Goal: Task Accomplishment & Management: Complete application form

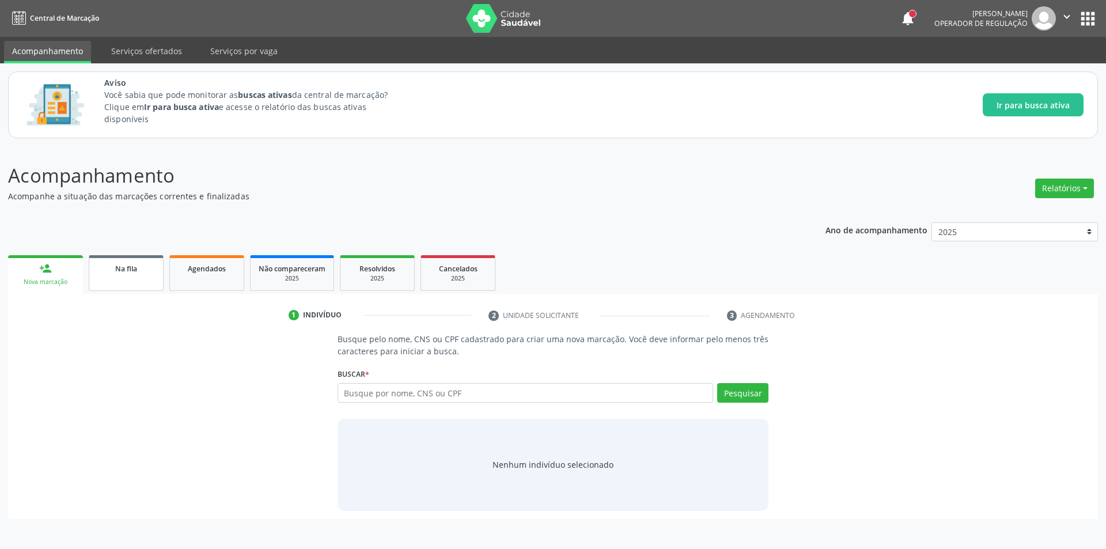
click at [94, 271] on link "Na fila" at bounding box center [126, 273] width 75 height 36
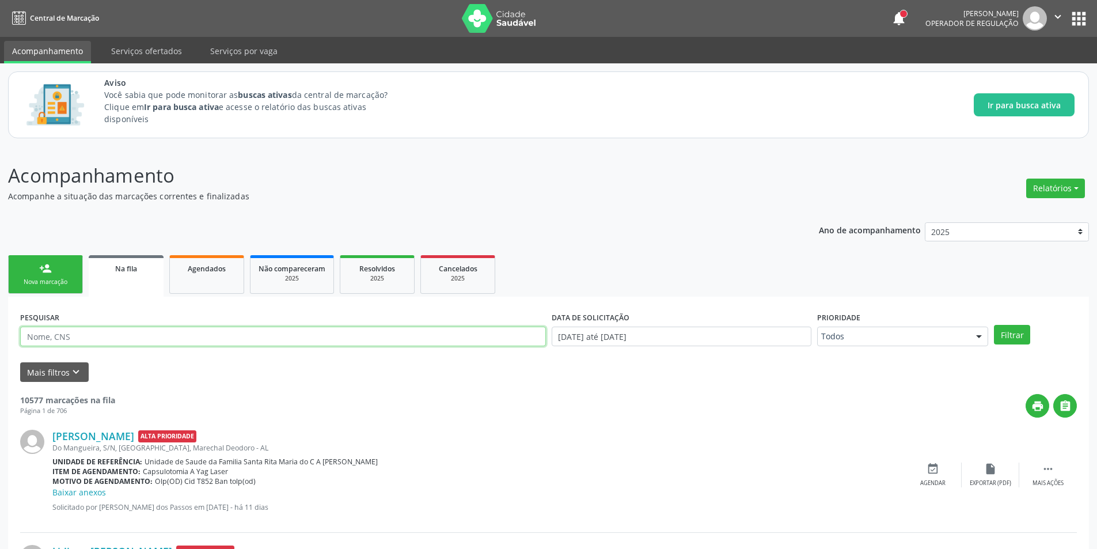
click at [153, 337] on input "text" at bounding box center [283, 336] width 526 height 20
paste input "706406146991082"
type input "706406146991082"
click at [994, 325] on button "Filtrar" at bounding box center [1012, 335] width 36 height 20
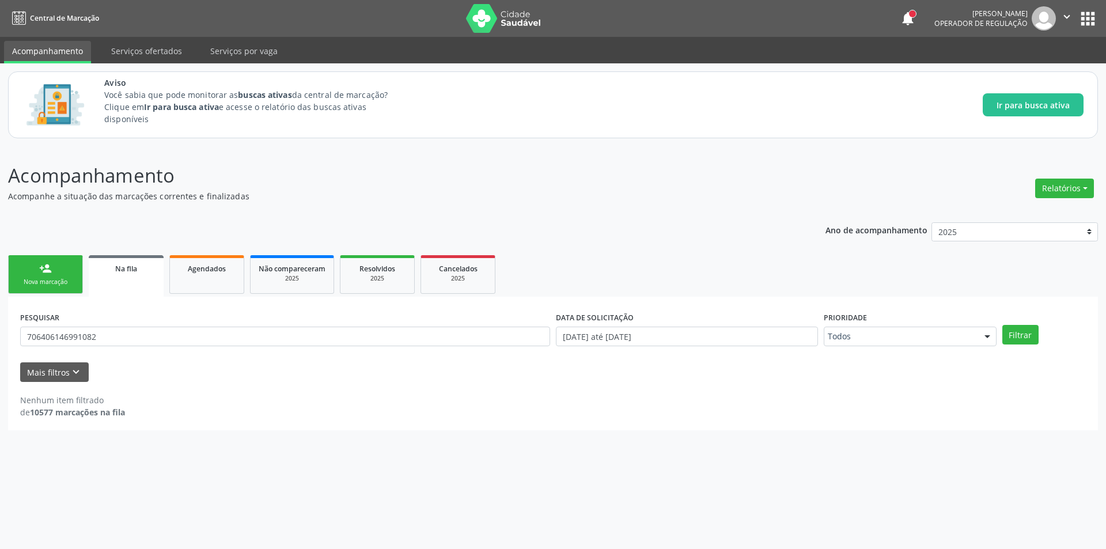
click at [135, 271] on span "Na fila" at bounding box center [126, 269] width 22 height 10
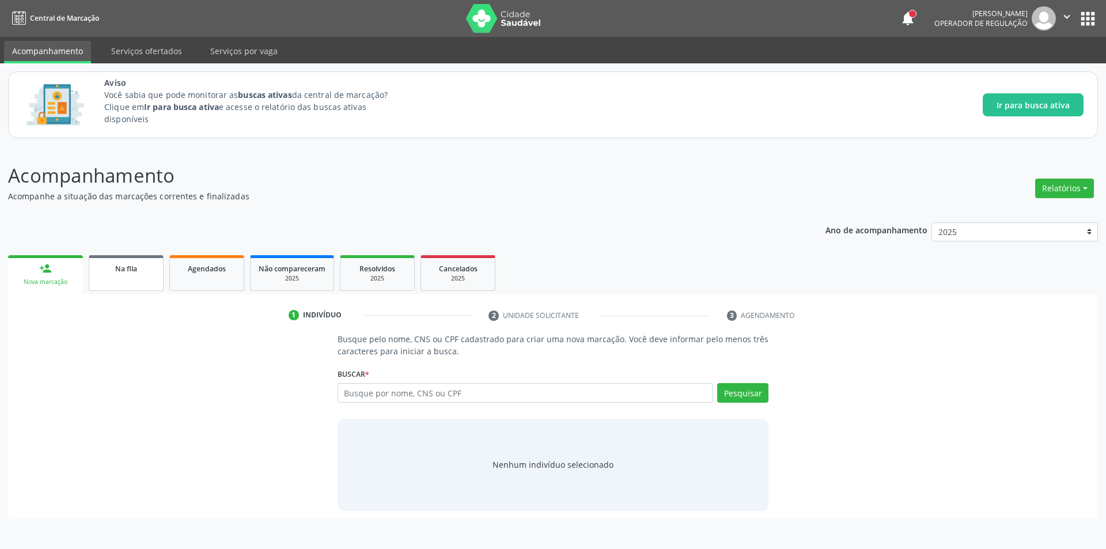
click at [132, 274] on div "Na fila" at bounding box center [126, 268] width 58 height 12
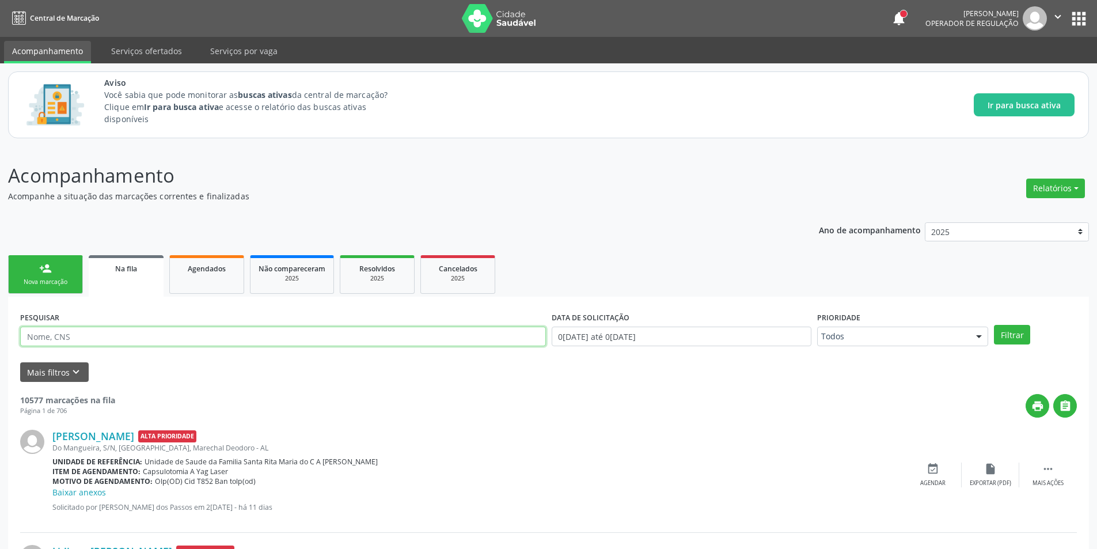
click at [104, 331] on input "text" at bounding box center [283, 336] width 526 height 20
type input "705207448924277"
click at [994, 325] on button "Filtrar" at bounding box center [1012, 335] width 36 height 20
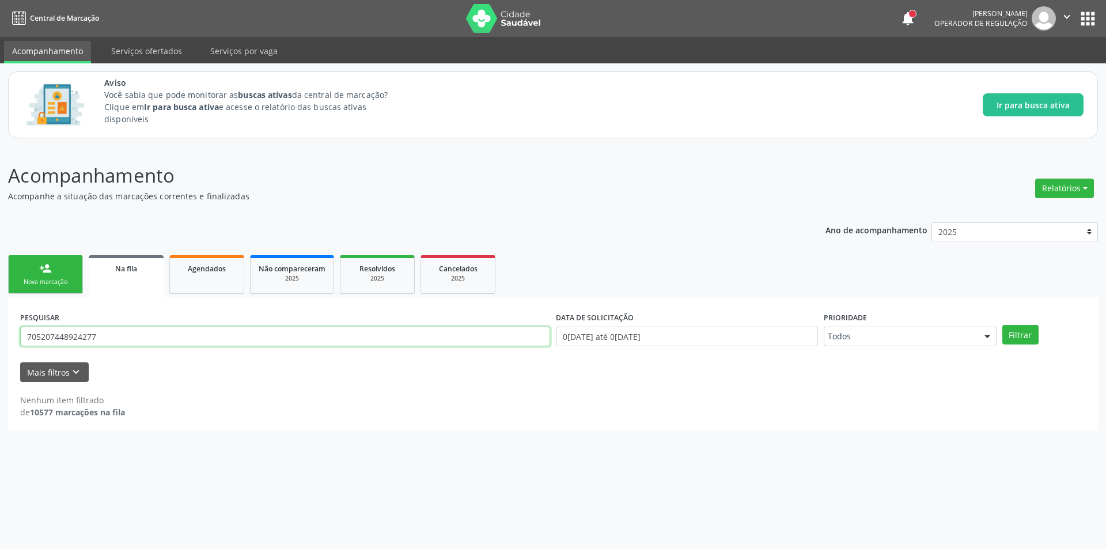
click at [149, 333] on input "705207448924277" at bounding box center [285, 336] width 530 height 20
drag, startPoint x: 109, startPoint y: 336, endPoint x: 18, endPoint y: 338, distance: 90.4
click at [18, 338] on div "PESQUISAR 705207448924277" at bounding box center [285, 331] width 536 height 45
click at [78, 366] on icon "keyboard_arrow_down" at bounding box center [76, 372] width 13 height 13
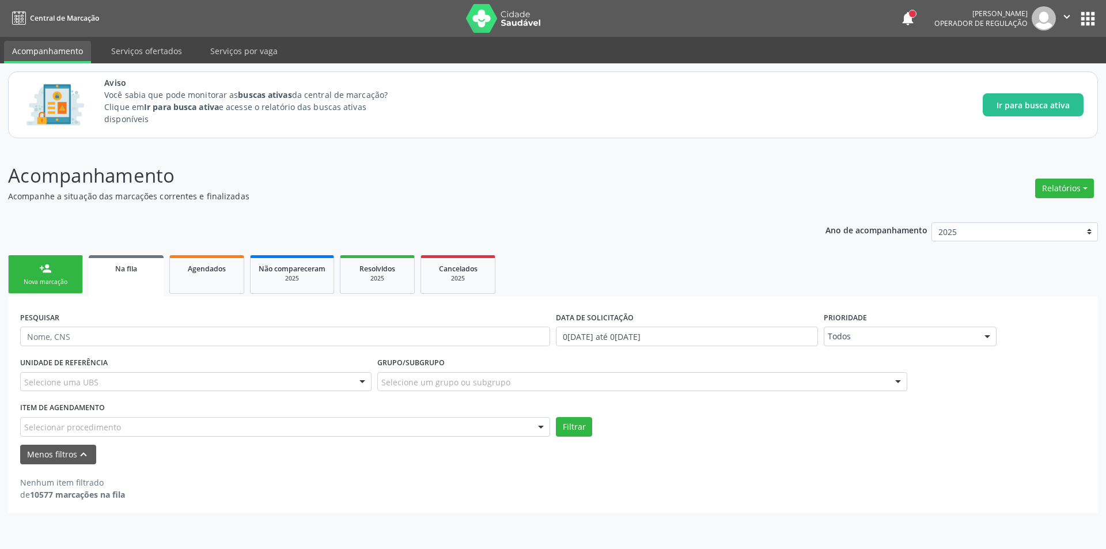
click at [134, 431] on div "Selecionar procedimento" at bounding box center [285, 427] width 530 height 20
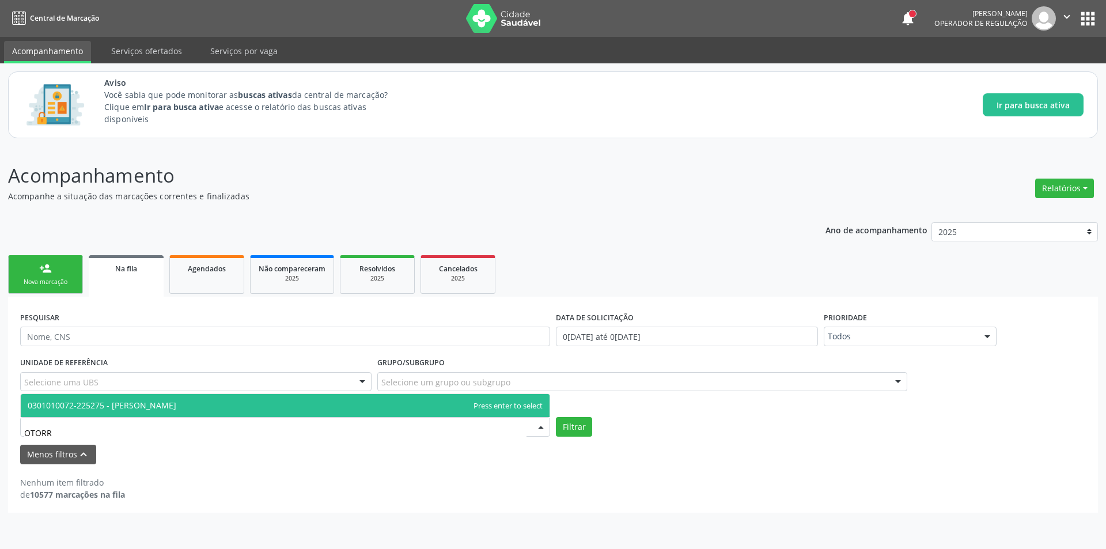
type input "OTORRI"
click at [176, 402] on span "0301010072-225275 - [PERSON_NAME]" at bounding box center [102, 405] width 149 height 11
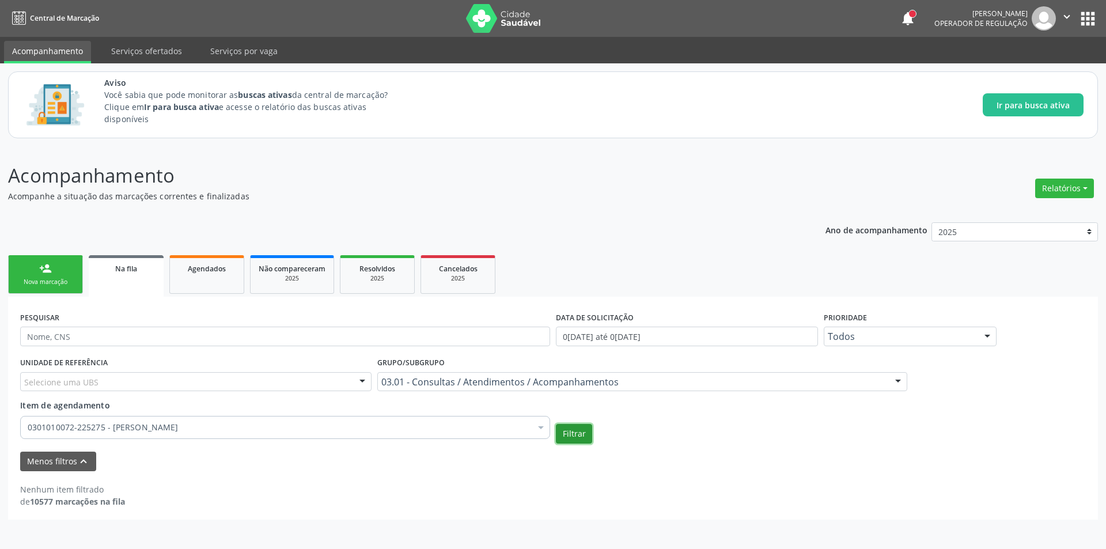
click at [575, 435] on button "Filtrar" at bounding box center [574, 434] width 36 height 20
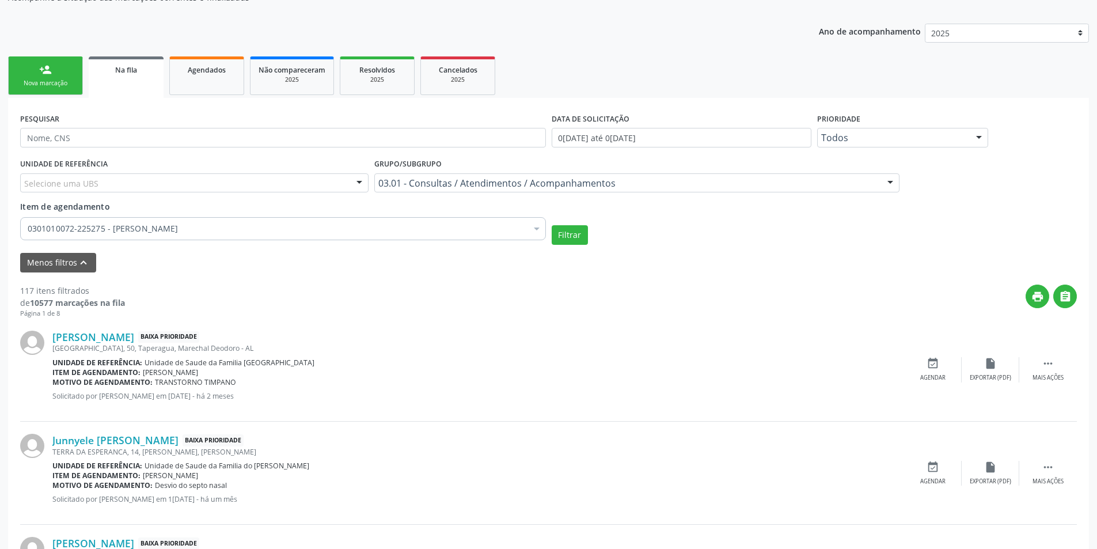
scroll to position [345, 0]
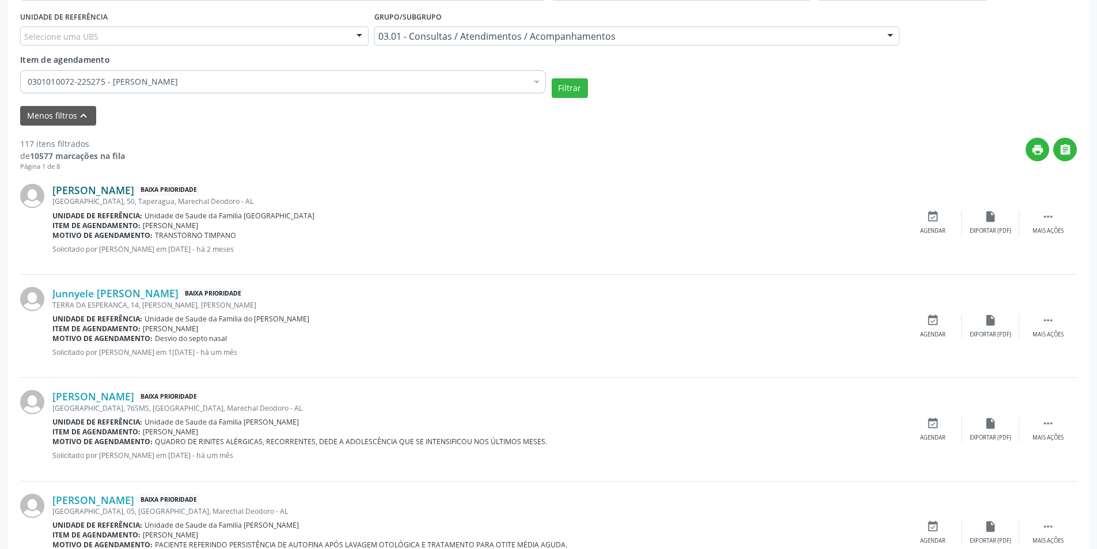
click at [101, 191] on link "[PERSON_NAME]" at bounding box center [93, 190] width 82 height 13
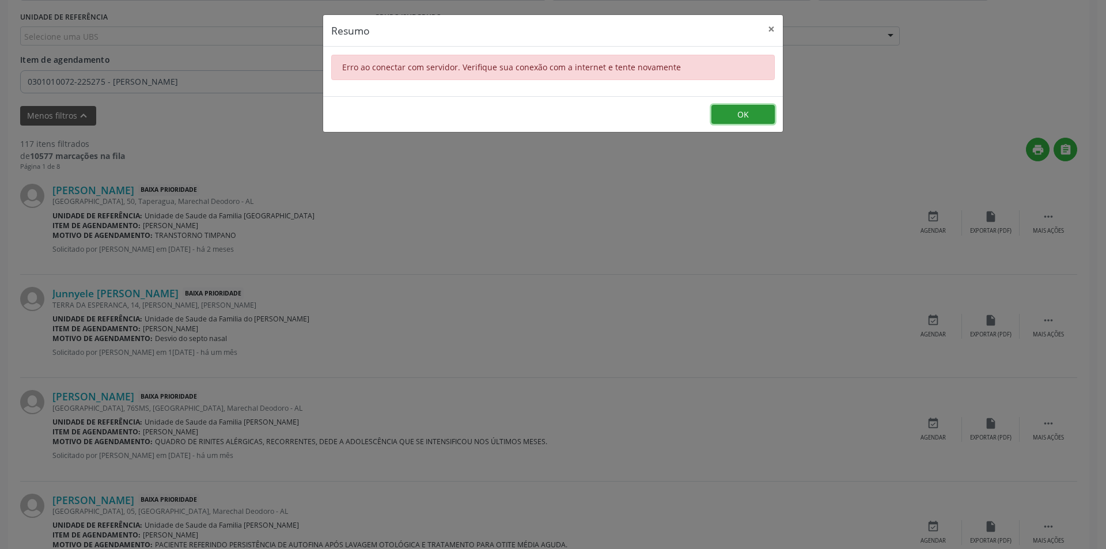
click at [755, 114] on button "OK" at bounding box center [742, 115] width 63 height 20
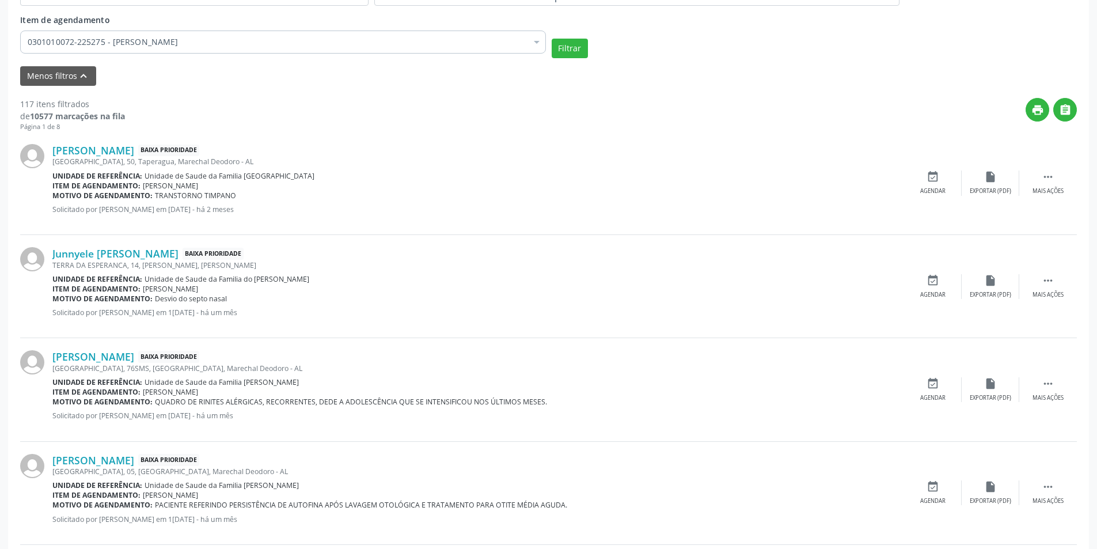
scroll to position [403, 0]
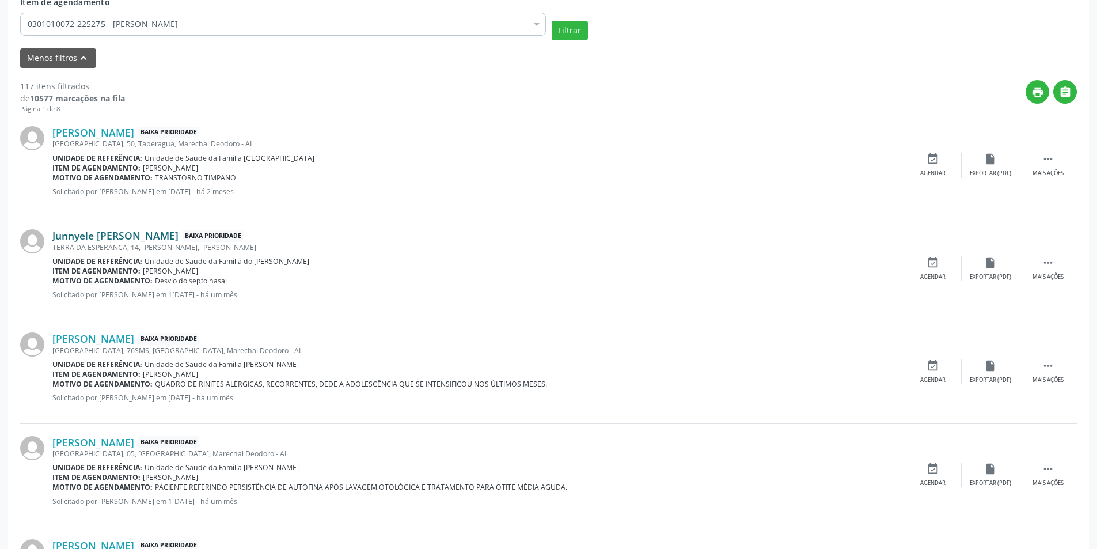
click at [168, 238] on link "Junnyele [PERSON_NAME]" at bounding box center [115, 235] width 126 height 13
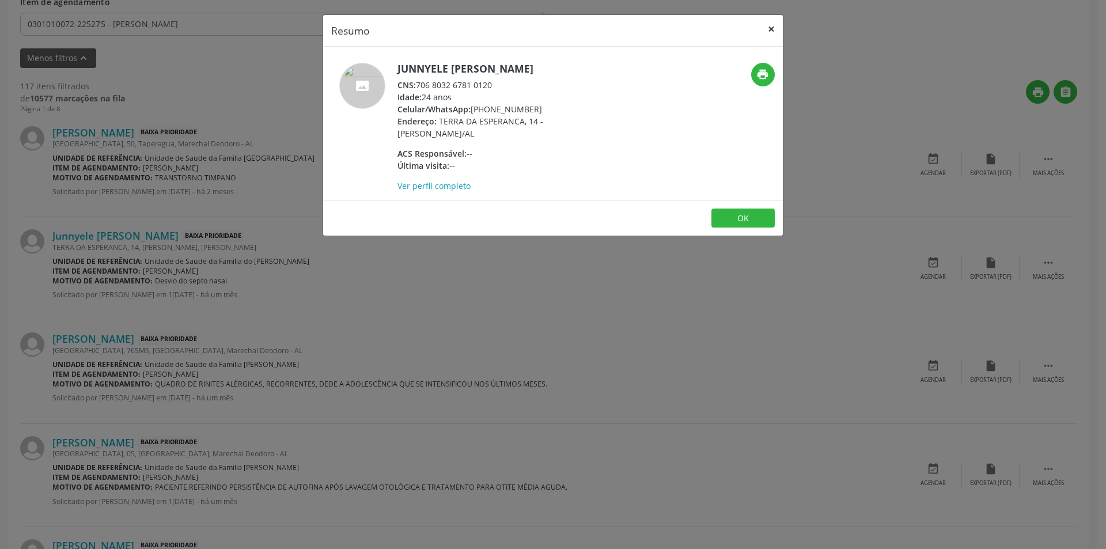
click at [771, 26] on button "×" at bounding box center [770, 29] width 23 height 28
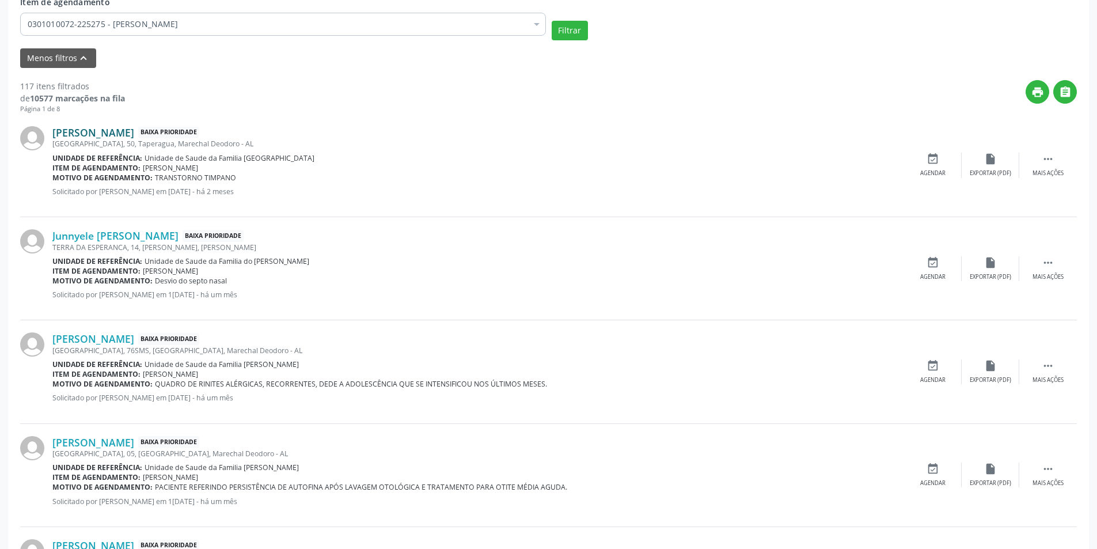
click at [134, 131] on link "[PERSON_NAME]" at bounding box center [93, 132] width 82 height 13
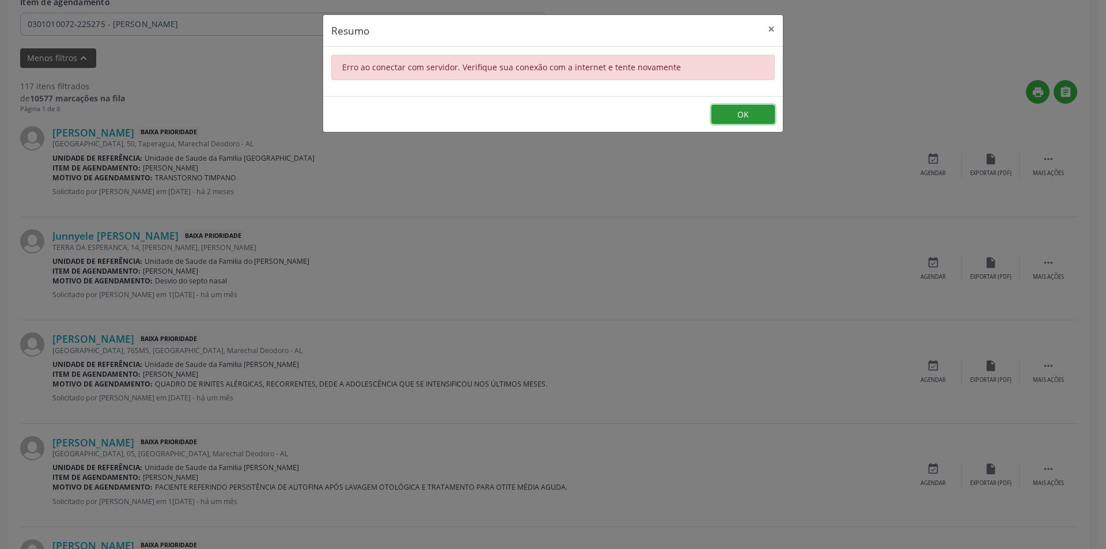
click at [745, 114] on button "OK" at bounding box center [742, 115] width 63 height 20
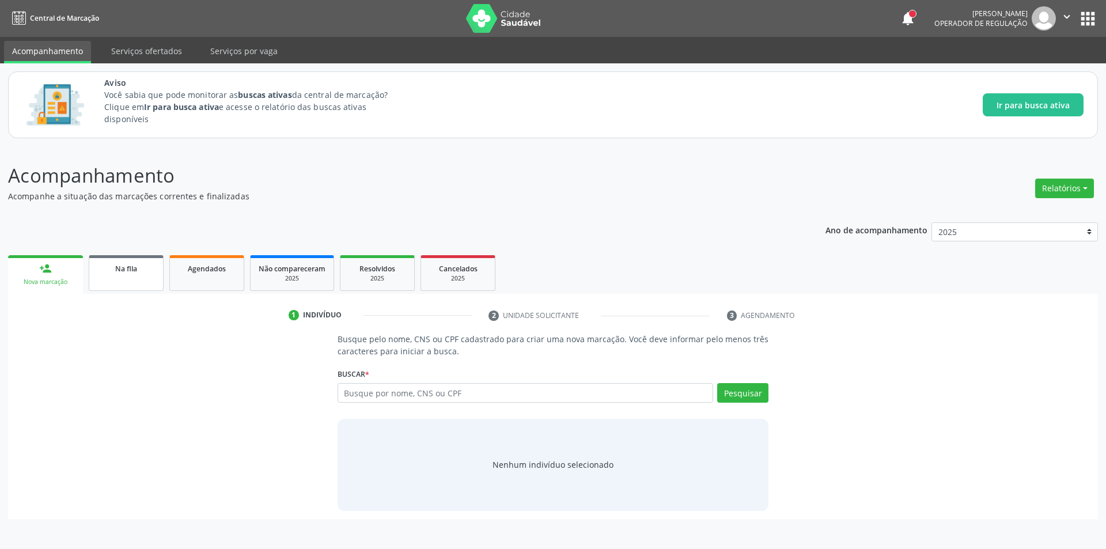
click at [135, 268] on span "Na fila" at bounding box center [126, 269] width 22 height 10
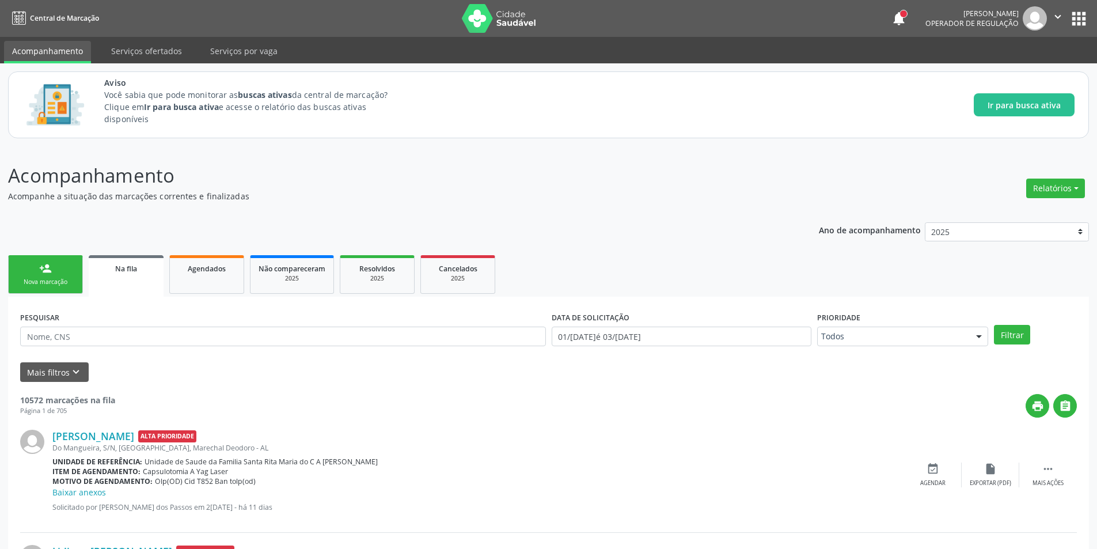
scroll to position [230, 0]
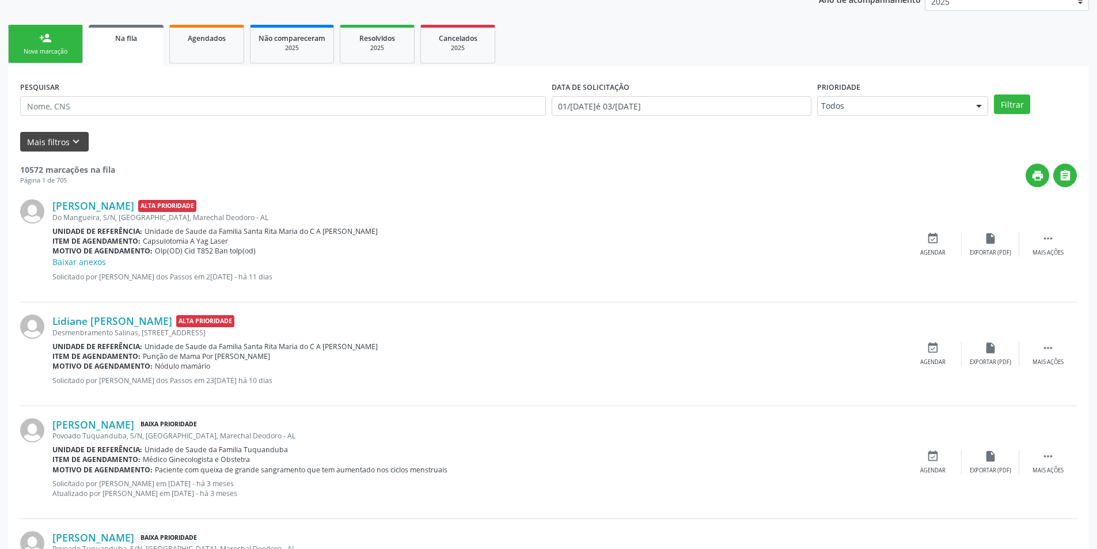
click at [78, 143] on icon "keyboard_arrow_down" at bounding box center [76, 141] width 13 height 13
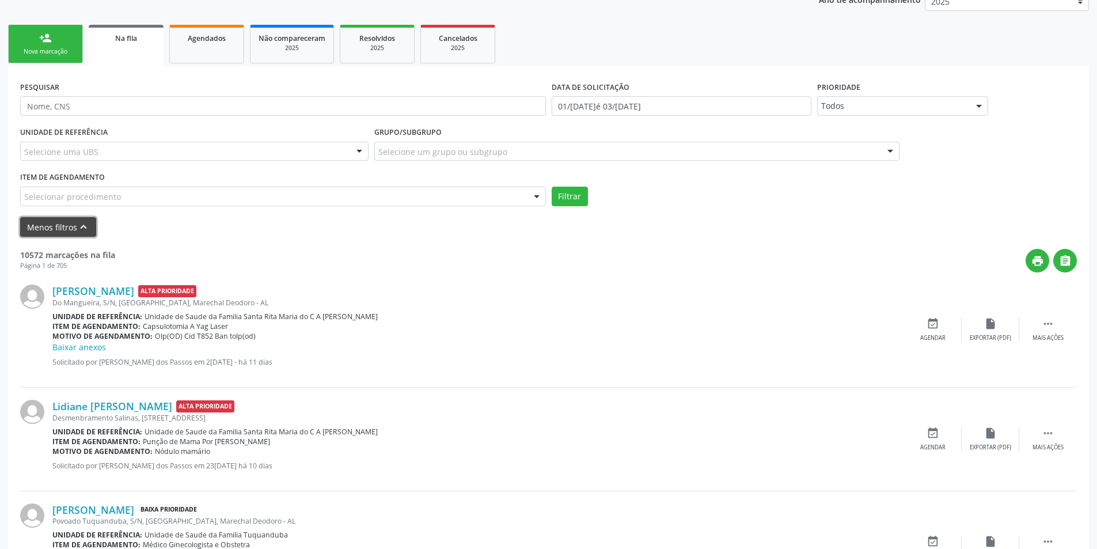
click at [76, 139] on form "PESQUISAR DATA DE SOLICITAÇÃO 0[DATE] até 0[DATE] Prioridade Todos Todos Baixa …" at bounding box center [548, 157] width 1057 height 158
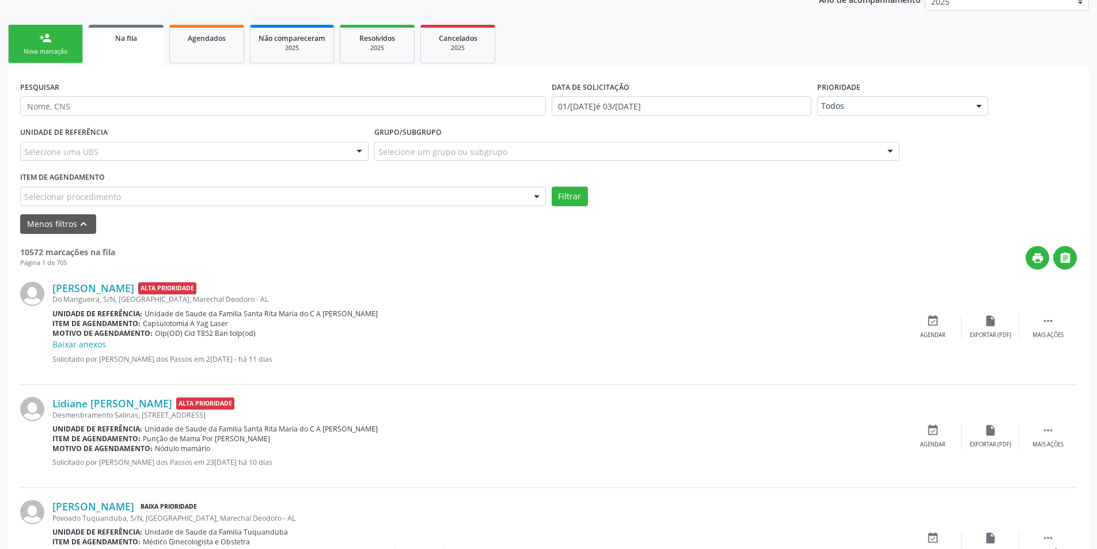
click at [139, 197] on div "Selecionar procedimento" at bounding box center [283, 197] width 526 height 20
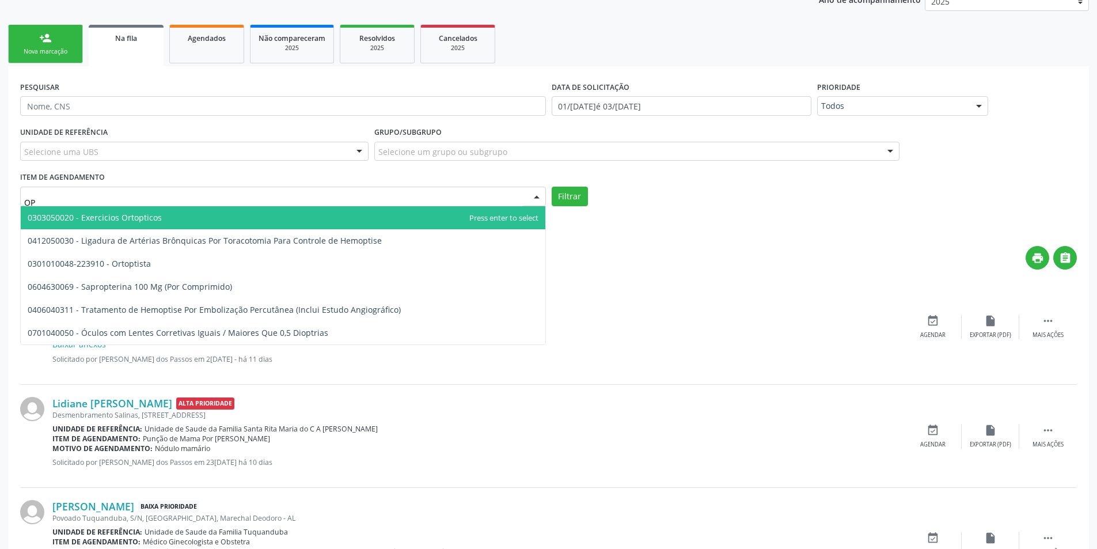
type input "O"
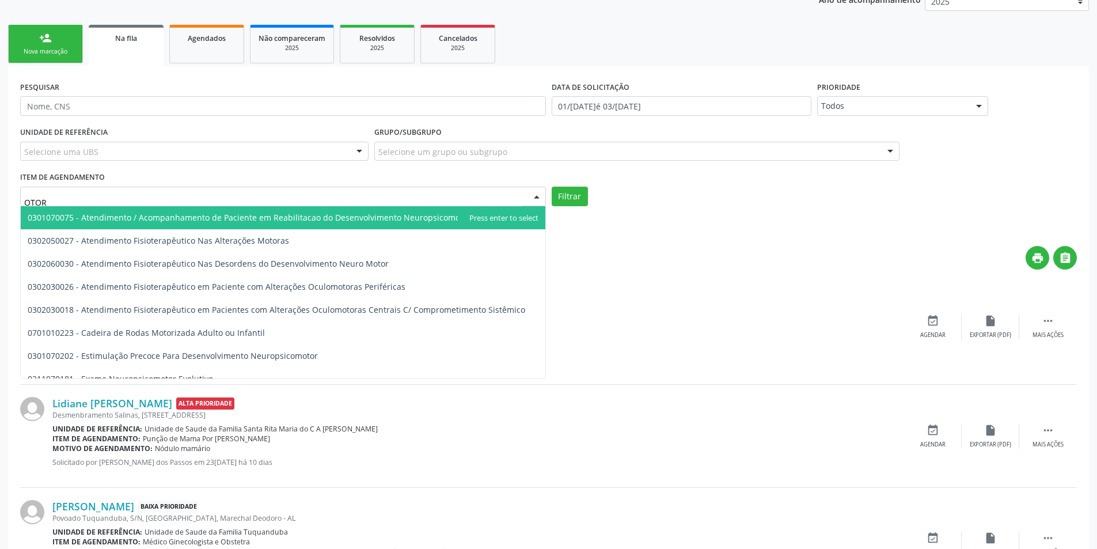
type input "OTORR"
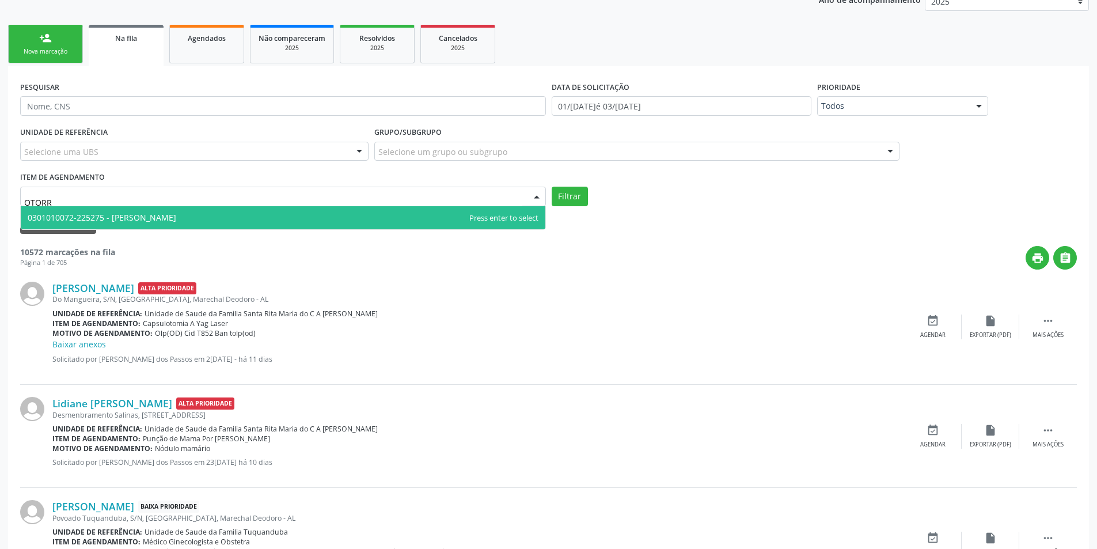
click at [176, 213] on span "0301010072-225275 - [PERSON_NAME]" at bounding box center [102, 217] width 149 height 11
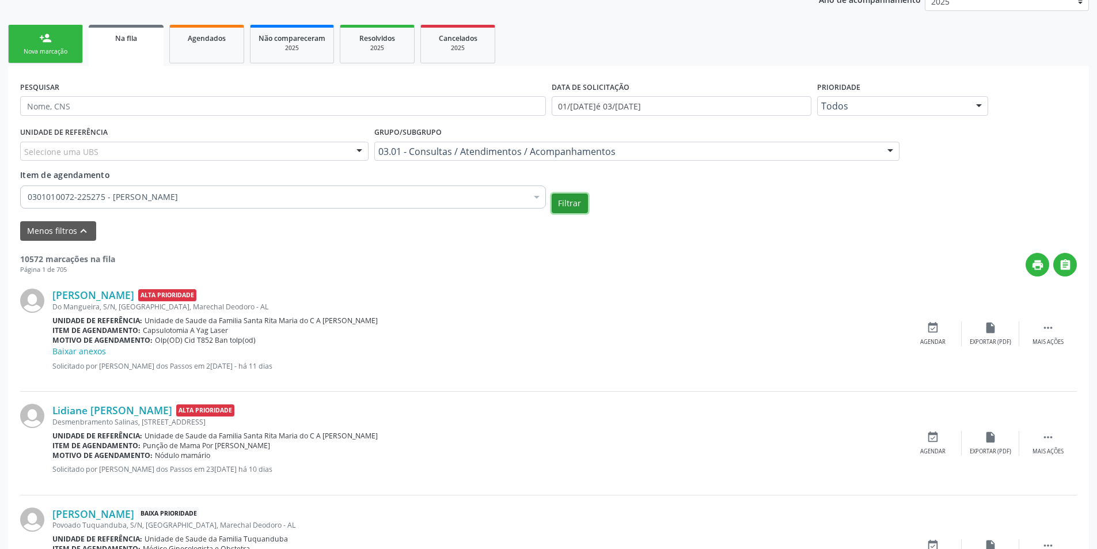
click at [579, 202] on button "Filtrar" at bounding box center [570, 203] width 36 height 20
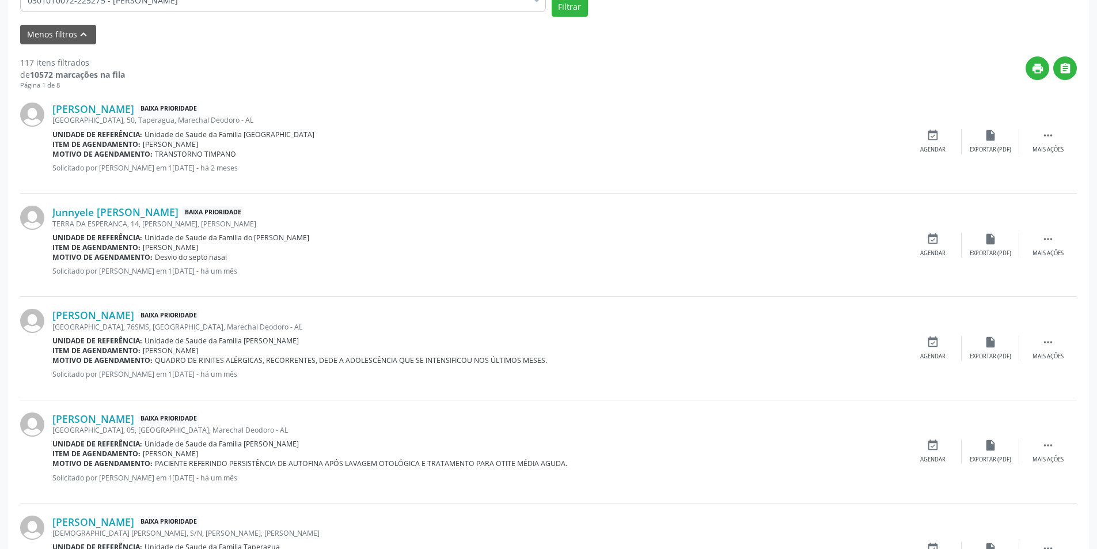
scroll to position [461, 0]
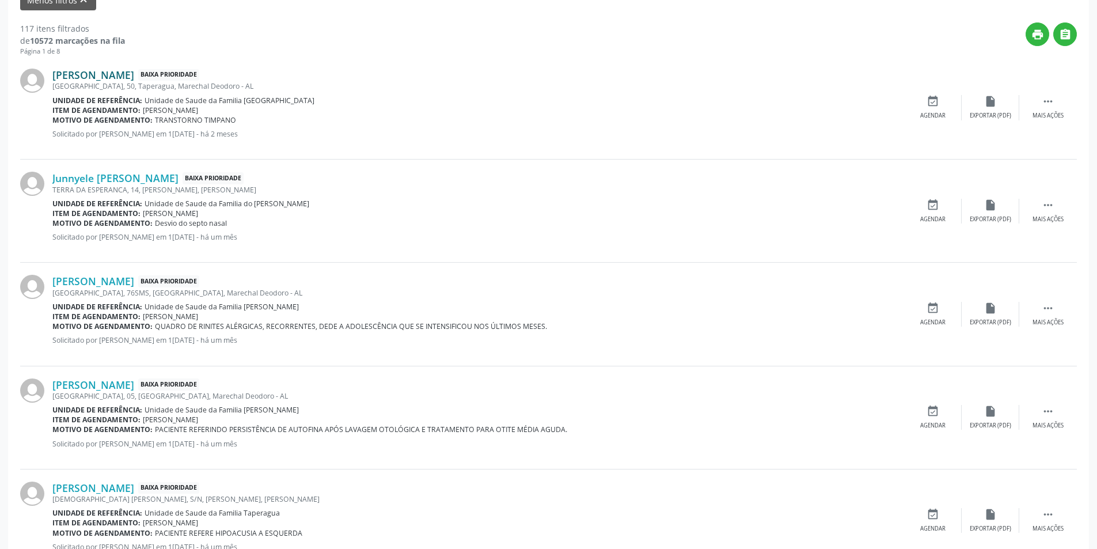
click at [134, 75] on link "[PERSON_NAME]" at bounding box center [93, 75] width 82 height 13
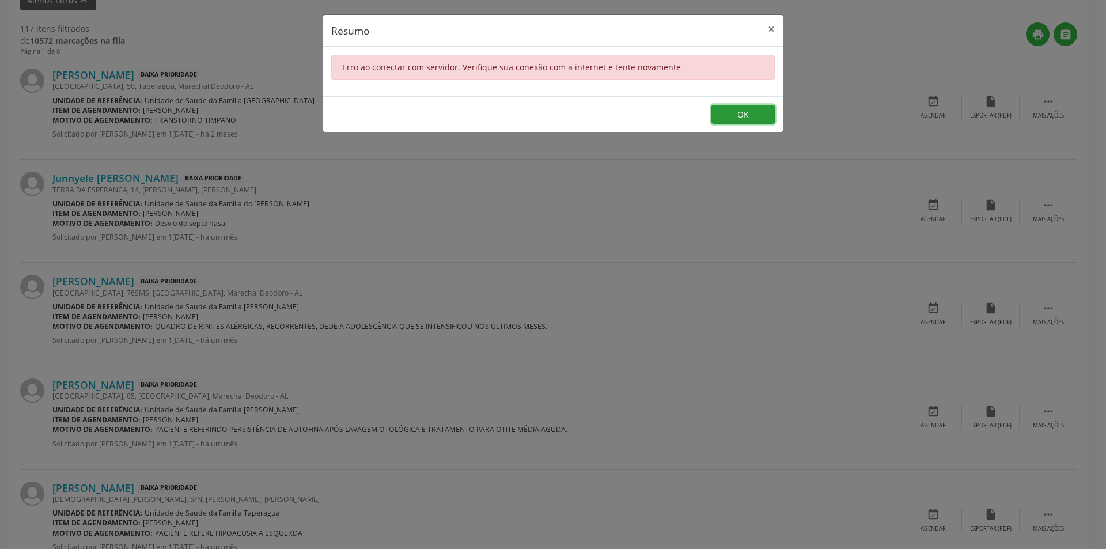
click at [736, 116] on button "OK" at bounding box center [742, 115] width 63 height 20
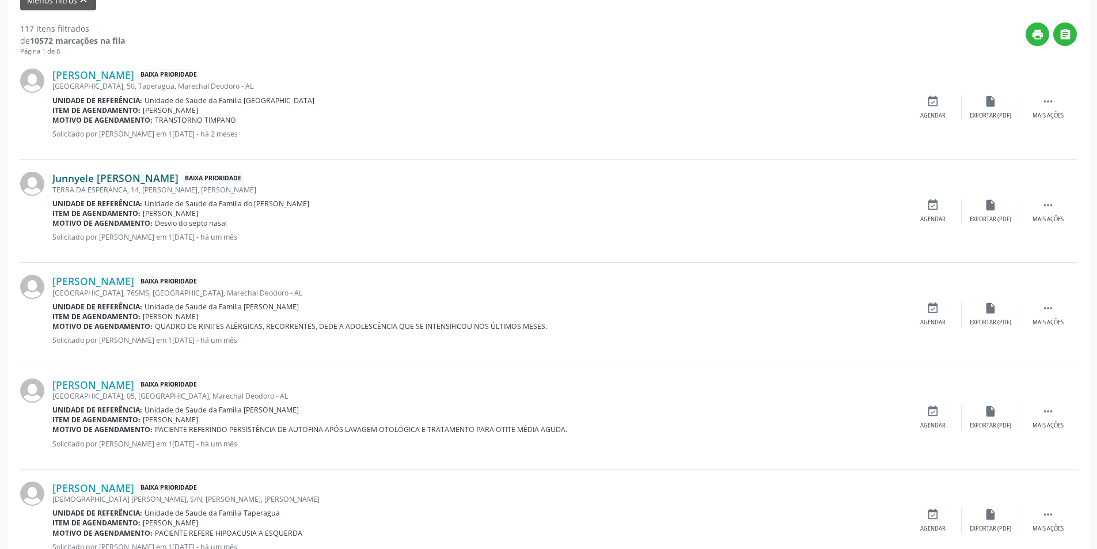
click at [176, 180] on link "Junnyele [PERSON_NAME]" at bounding box center [115, 178] width 126 height 13
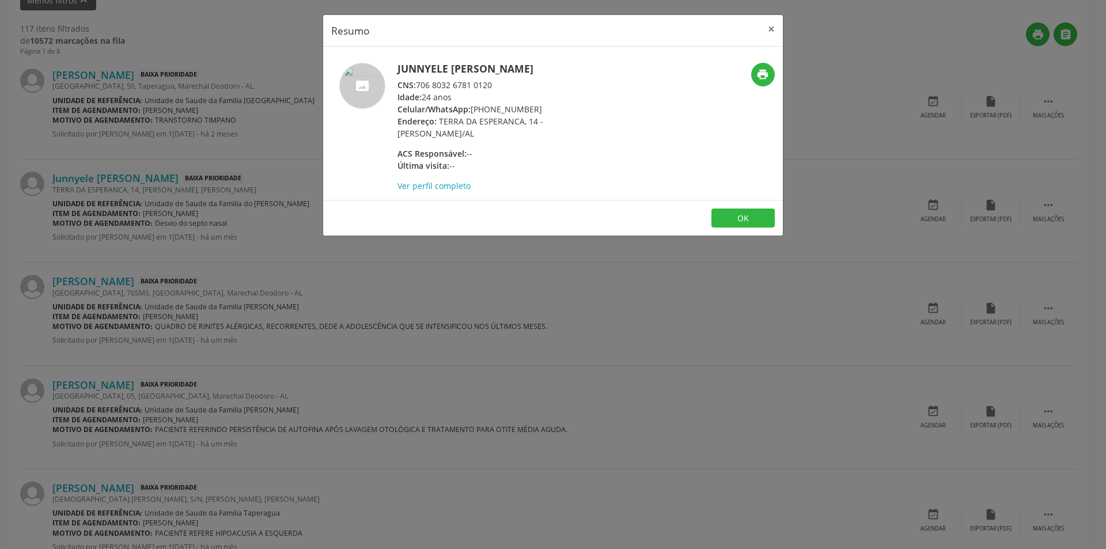
drag, startPoint x: 418, startPoint y: 96, endPoint x: 511, endPoint y: 95, distance: 93.3
click at [511, 91] on div "CNS: 706 8032 6781 0120" at bounding box center [509, 85] width 224 height 12
copy div "706 8032 6781 0120"
click at [731, 228] on button "OK" at bounding box center [742, 218] width 63 height 20
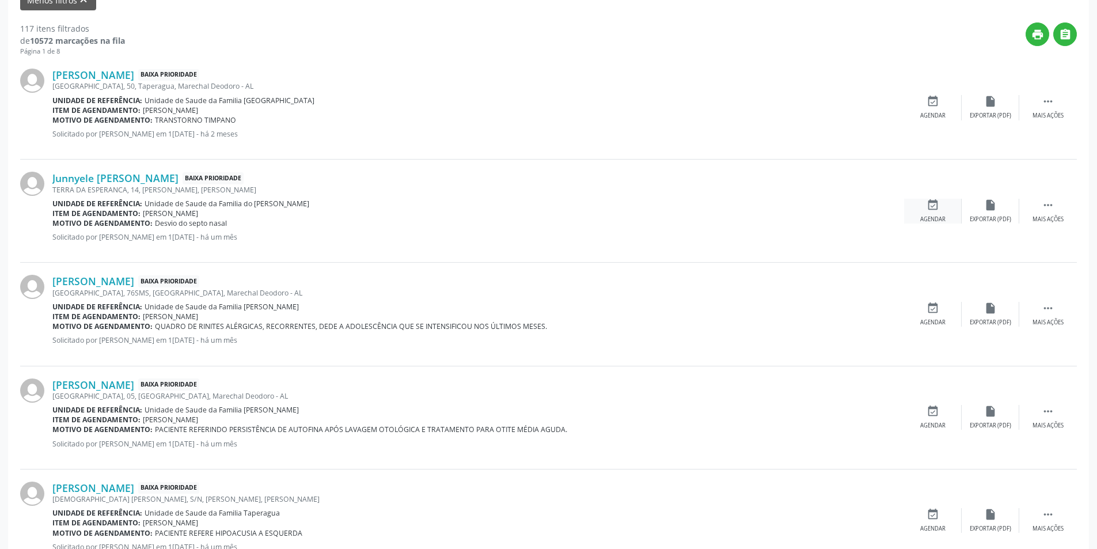
click at [933, 215] on div "Agendar" at bounding box center [932, 219] width 25 height 8
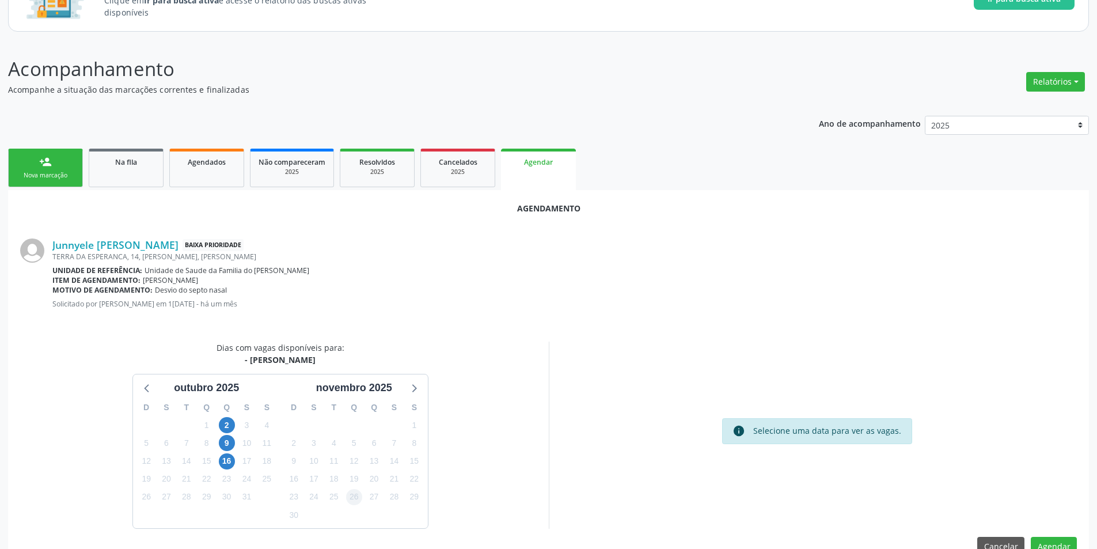
scroll to position [134, 0]
